Goal: Find specific page/section: Find specific page/section

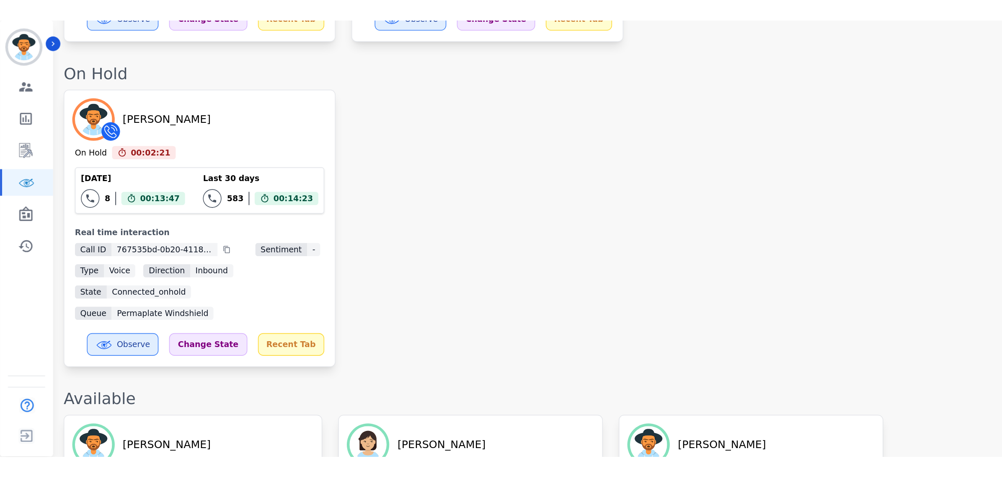
scroll to position [409, 0]
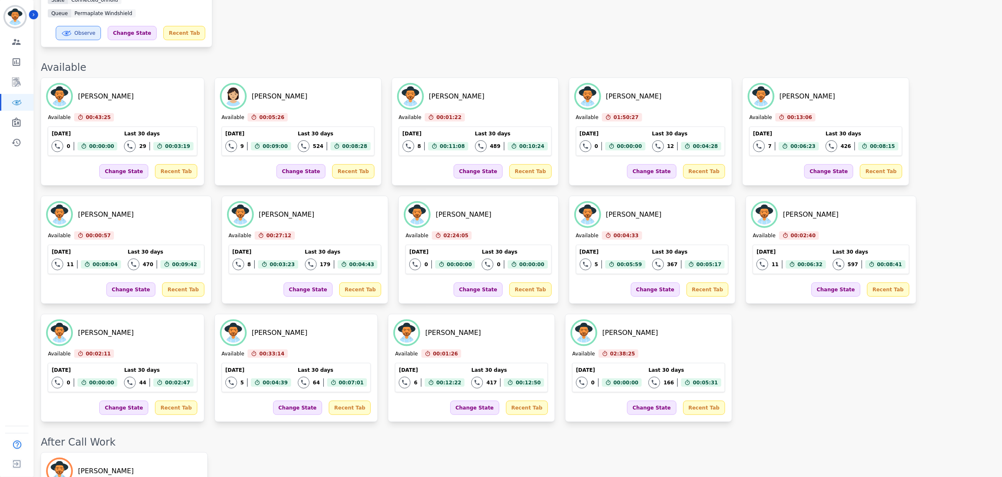
click at [800, 193] on div "[PERSON_NAME] Illu Available 00:43:25 Current State: Available [DATE] 0 Total i…" at bounding box center [517, 249] width 953 height 344
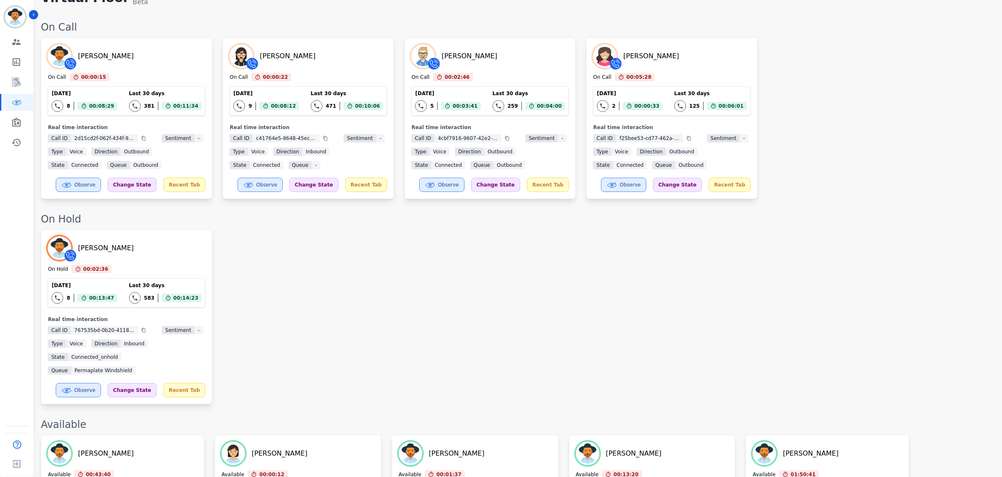
scroll to position [0, 0]
